Goal: Information Seeking & Learning: Learn about a topic

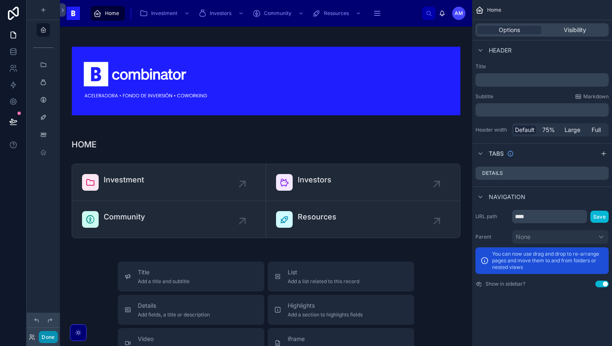
click at [53, 339] on button "Done" at bounding box center [48, 337] width 19 height 12
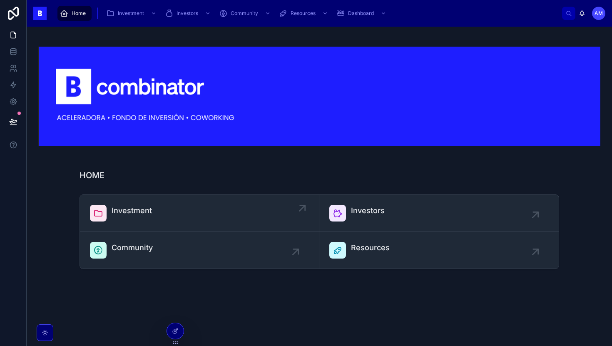
click at [164, 207] on div "Investment" at bounding box center [199, 213] width 219 height 17
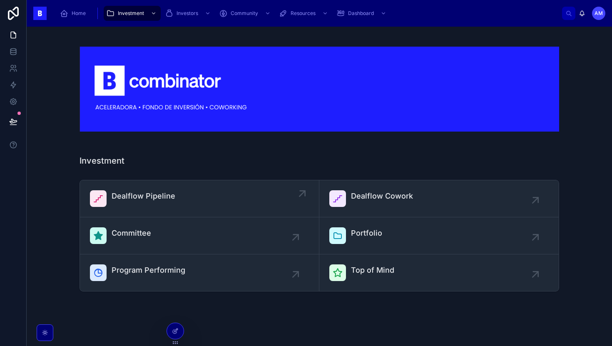
click at [157, 203] on div "Dealflow Pipeline" at bounding box center [144, 198] width 64 height 17
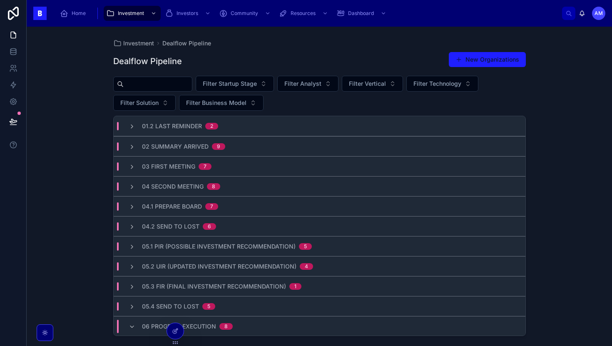
click at [183, 81] on input "text" at bounding box center [158, 84] width 68 height 12
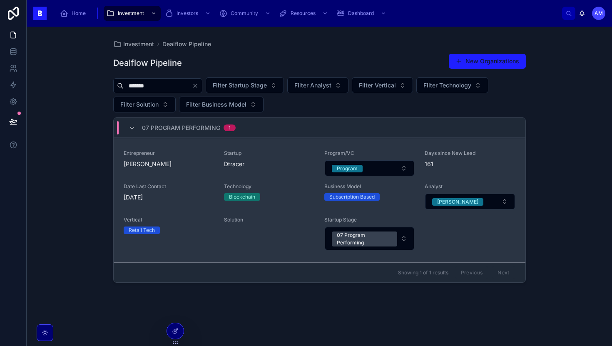
type input "*******"
click at [179, 164] on span "[PERSON_NAME]" at bounding box center [169, 164] width 90 height 8
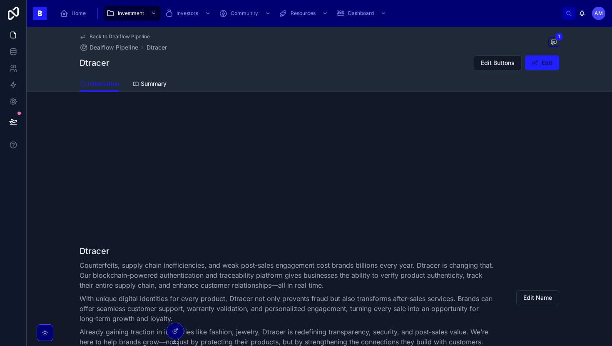
scroll to position [274, 0]
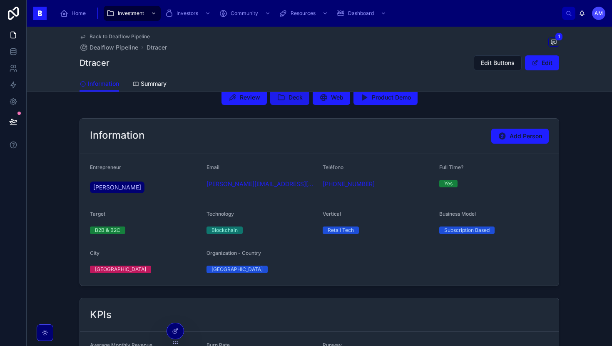
click at [298, 97] on span "Deck" at bounding box center [296, 97] width 14 height 8
